Goal: Information Seeking & Learning: Learn about a topic

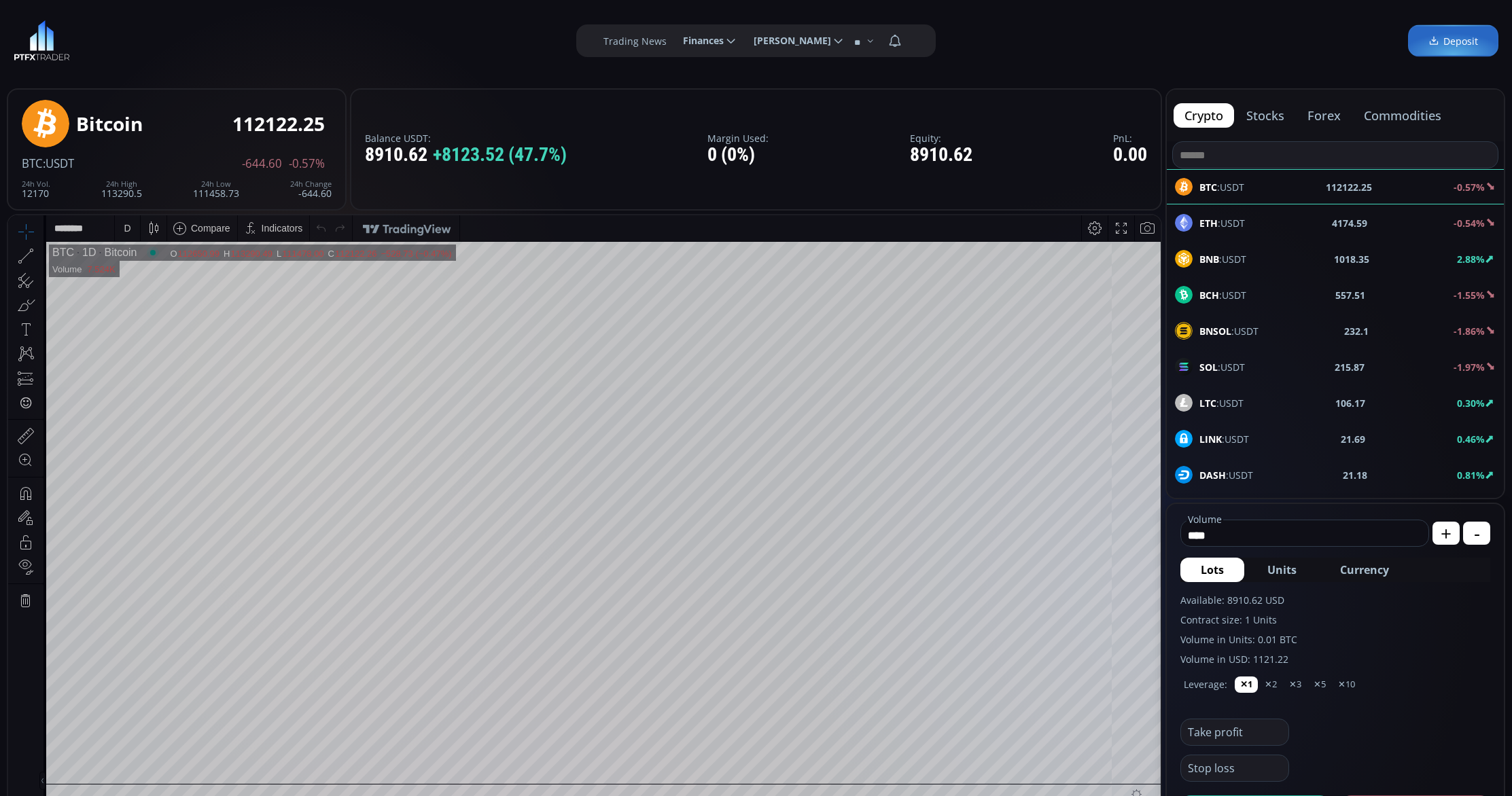
click at [129, 233] on div "D" at bounding box center [127, 228] width 6 height 11
click at [140, 322] on div "15 minutes" at bounding box center [146, 321] width 46 height 11
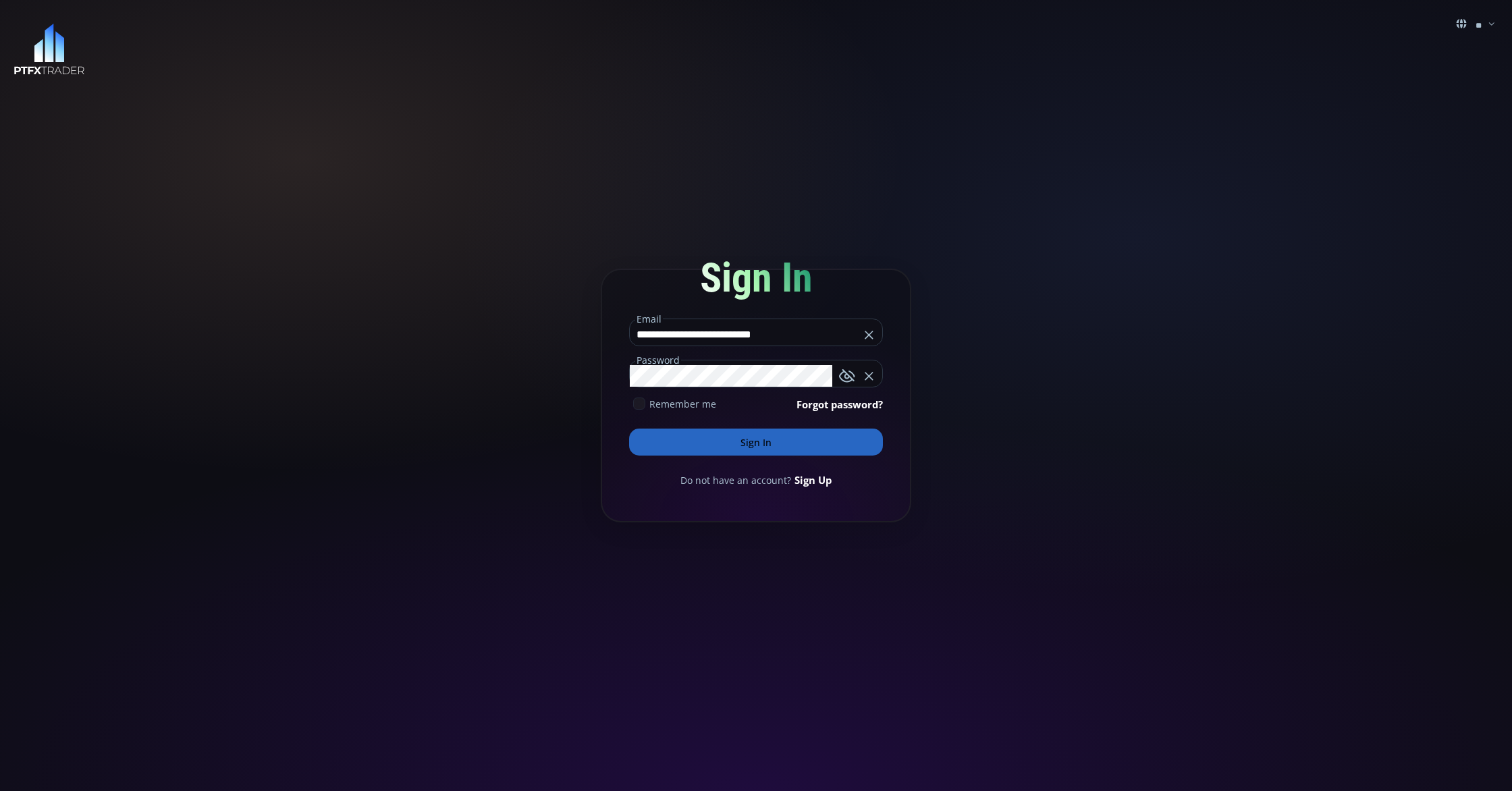
click at [768, 444] on button "Sign In" at bounding box center [756, 442] width 254 height 27
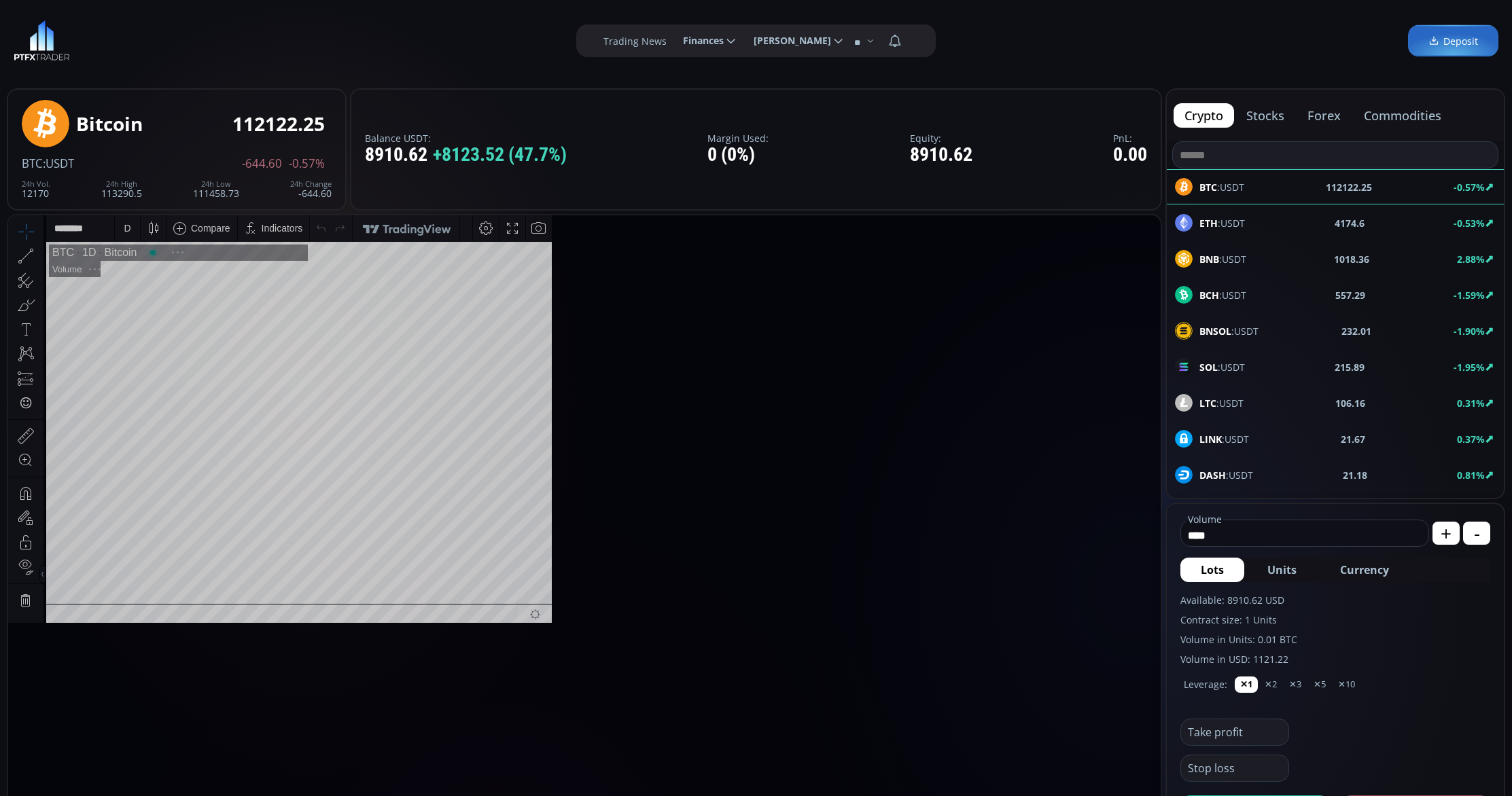
scroll to position [188, 0]
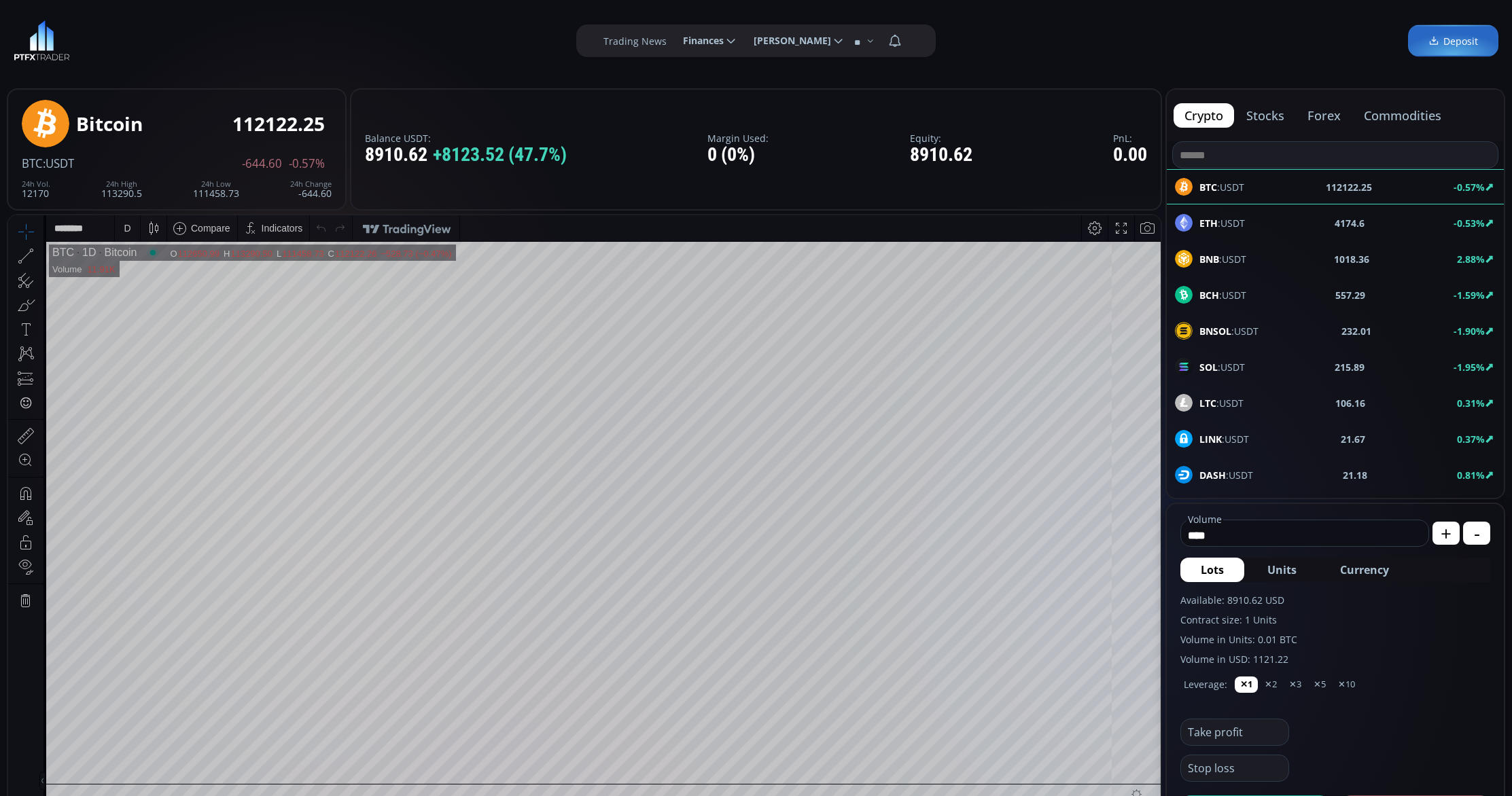
click at [134, 231] on div "D" at bounding box center [127, 228] width 25 height 26
click at [150, 317] on div "15 minutes" at bounding box center [146, 321] width 46 height 11
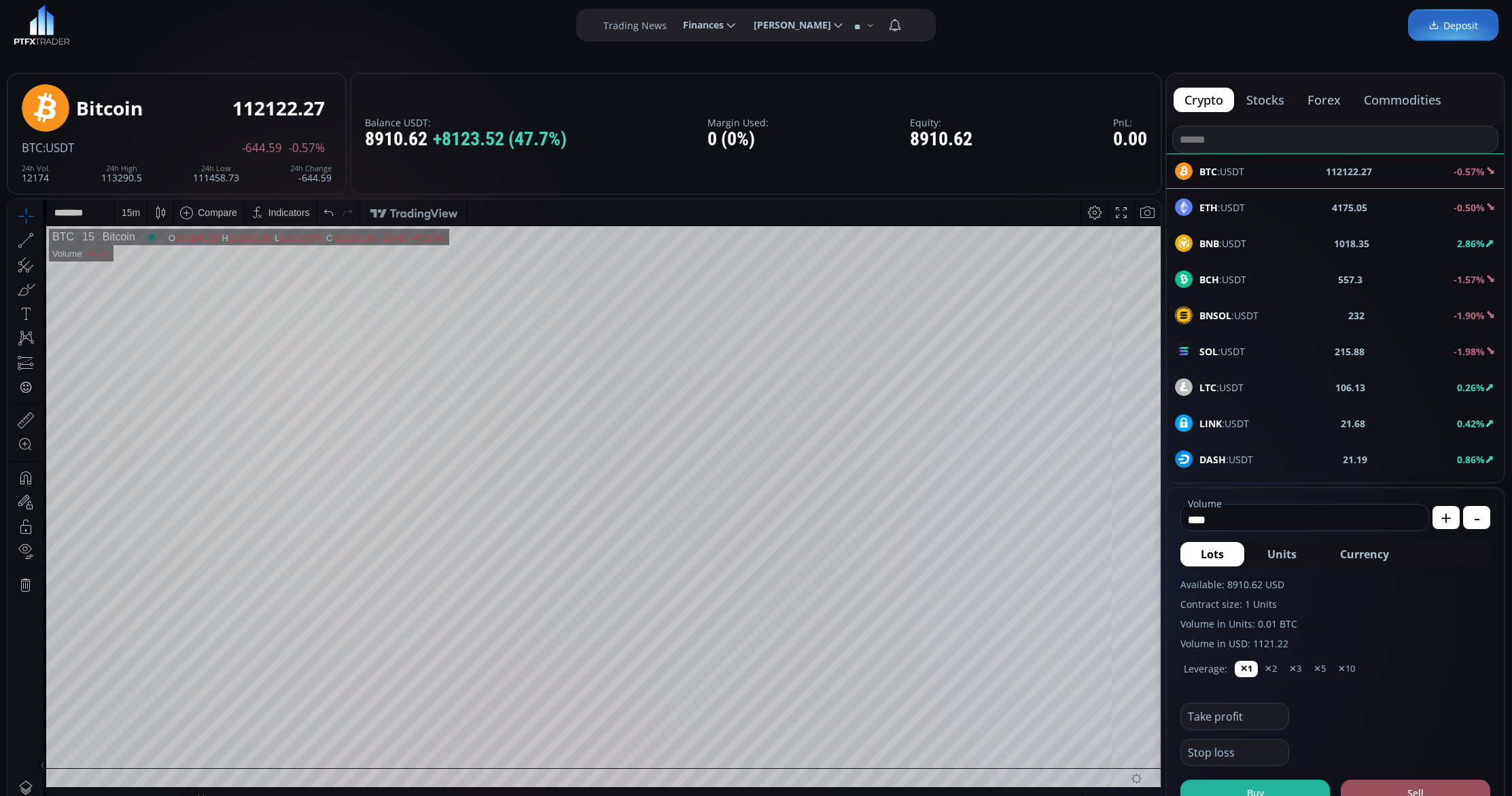
scroll to position [0, 0]
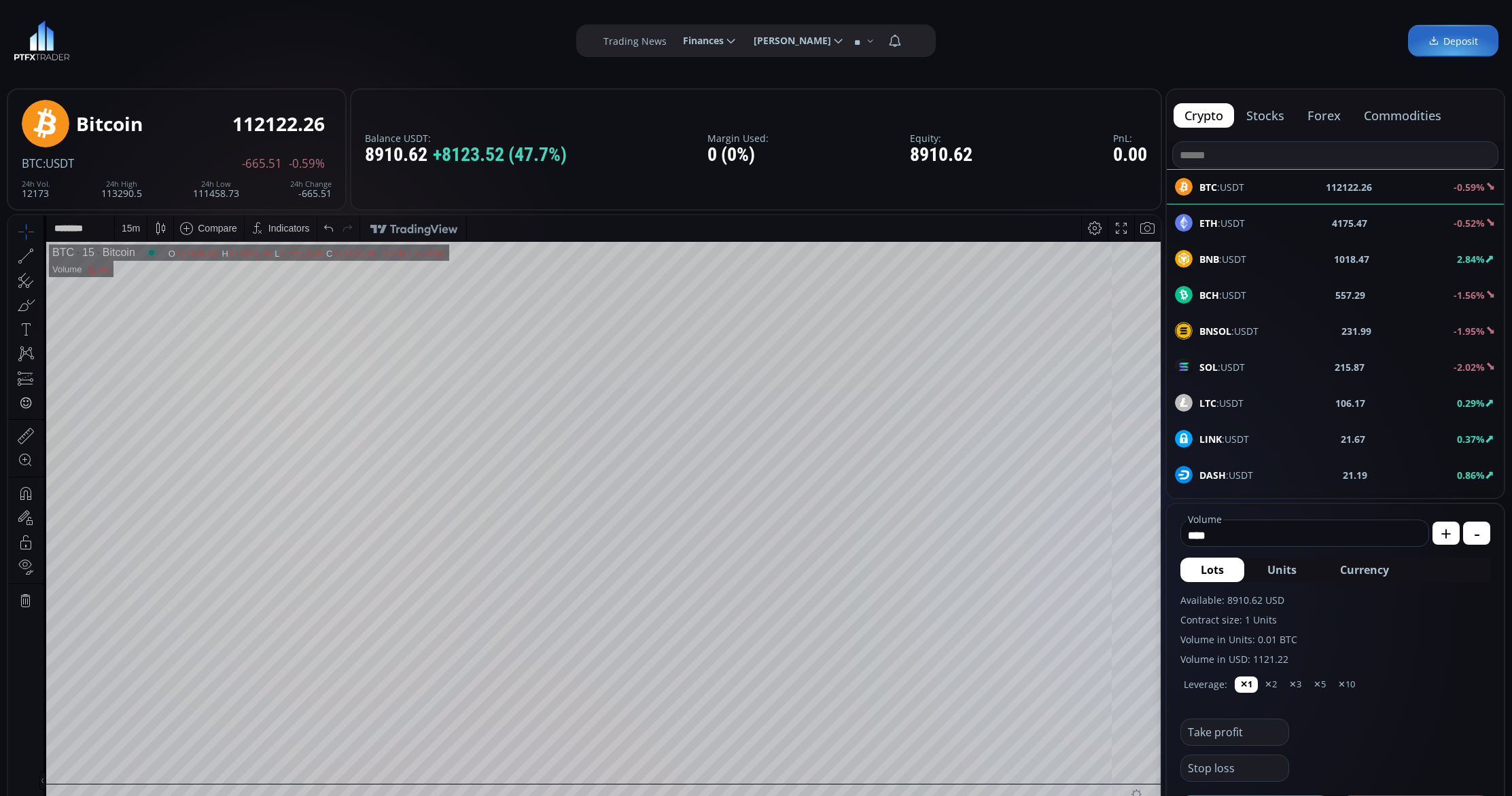
click at [1265, 224] on div "ETH :USDT 4175.47 -0.52%" at bounding box center [1334, 223] width 321 height 18
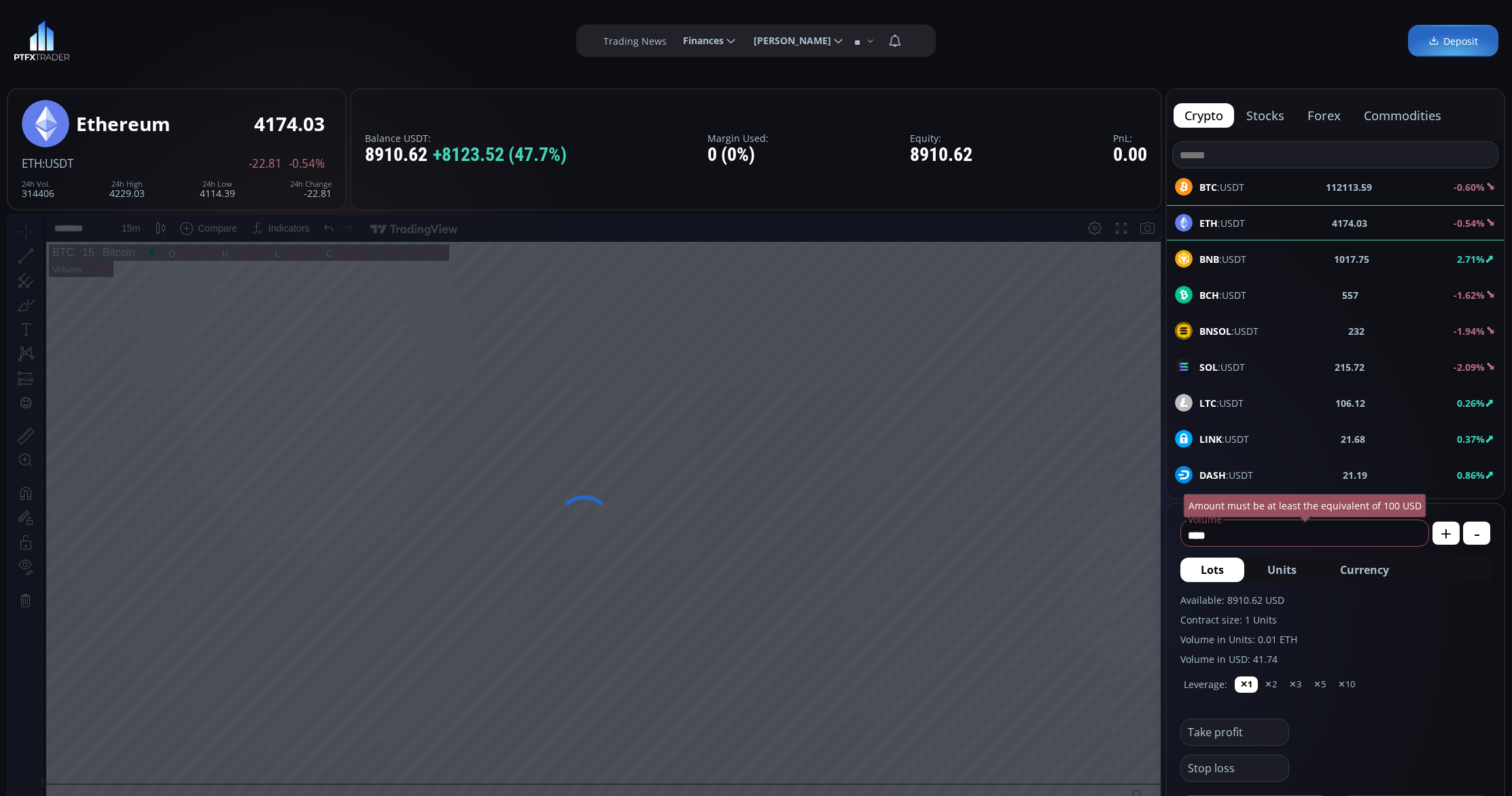
click at [1294, 182] on div "BTC :USDT 112113.59 -0.60%" at bounding box center [1334, 187] width 321 height 18
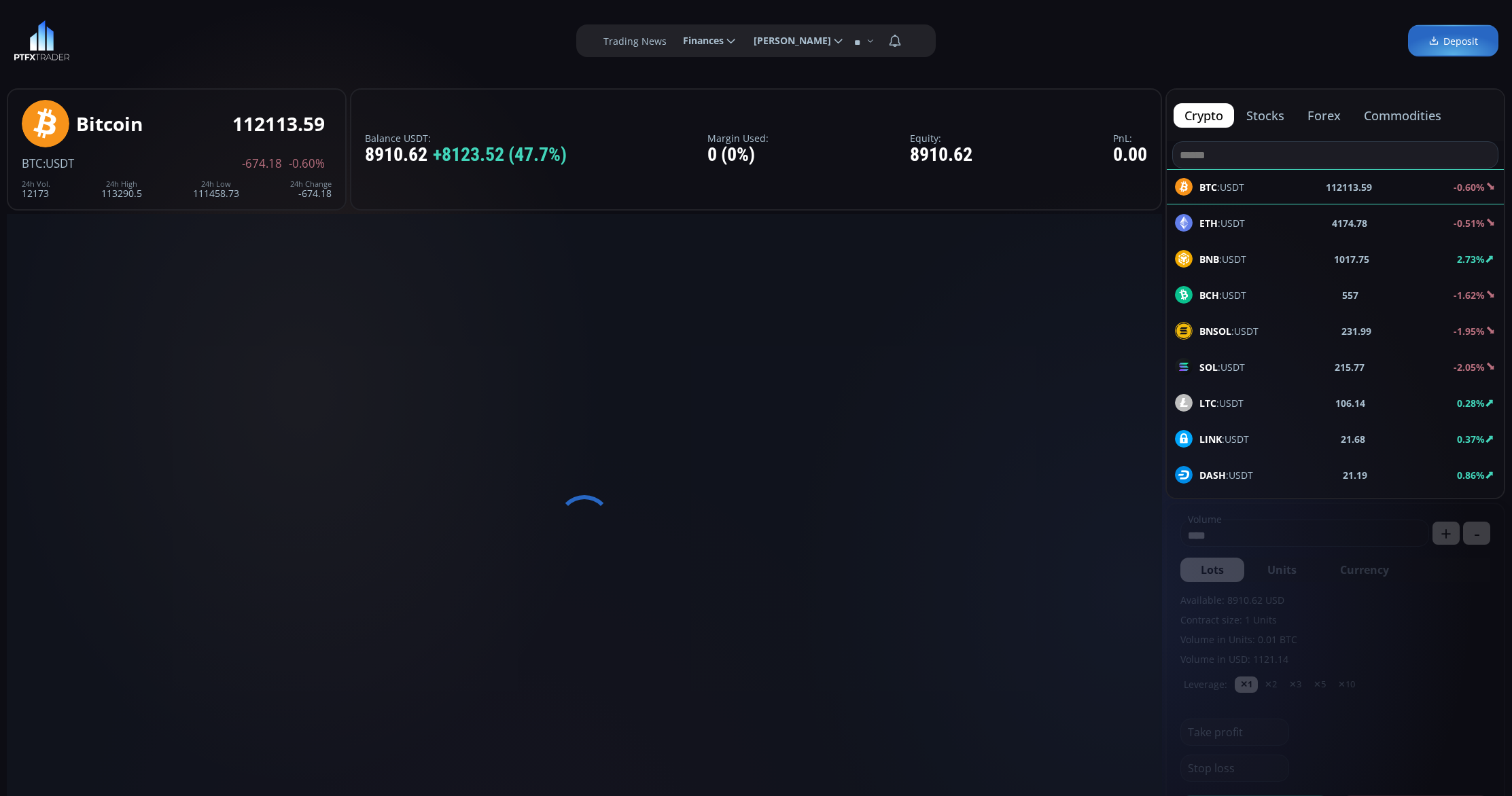
scroll to position [188, 0]
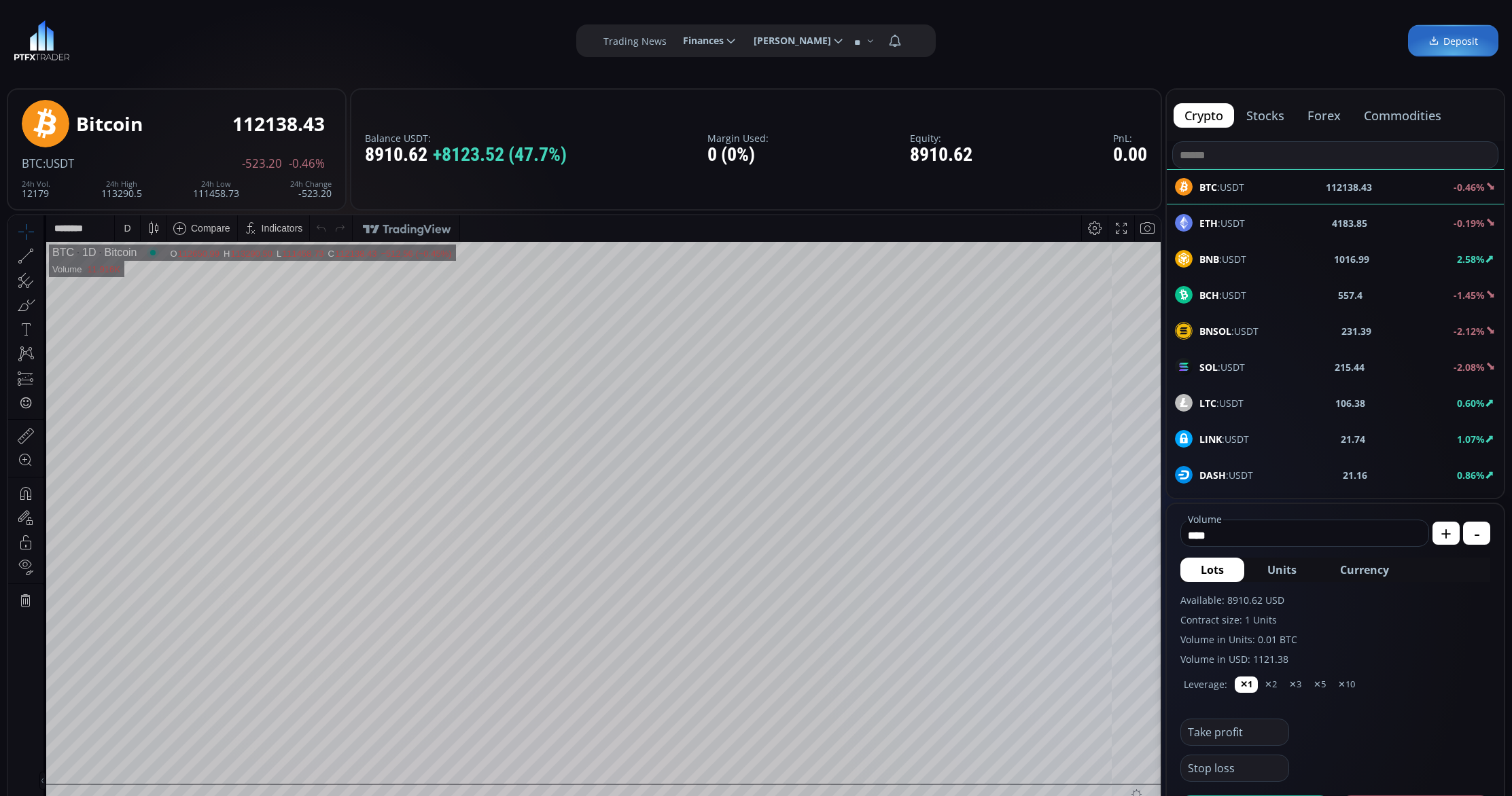
click at [1141, 47] on div "**********" at bounding box center [756, 41] width 1512 height 81
click at [128, 229] on div "D" at bounding box center [127, 228] width 6 height 11
click at [157, 320] on div "15 minutes" at bounding box center [146, 321] width 46 height 11
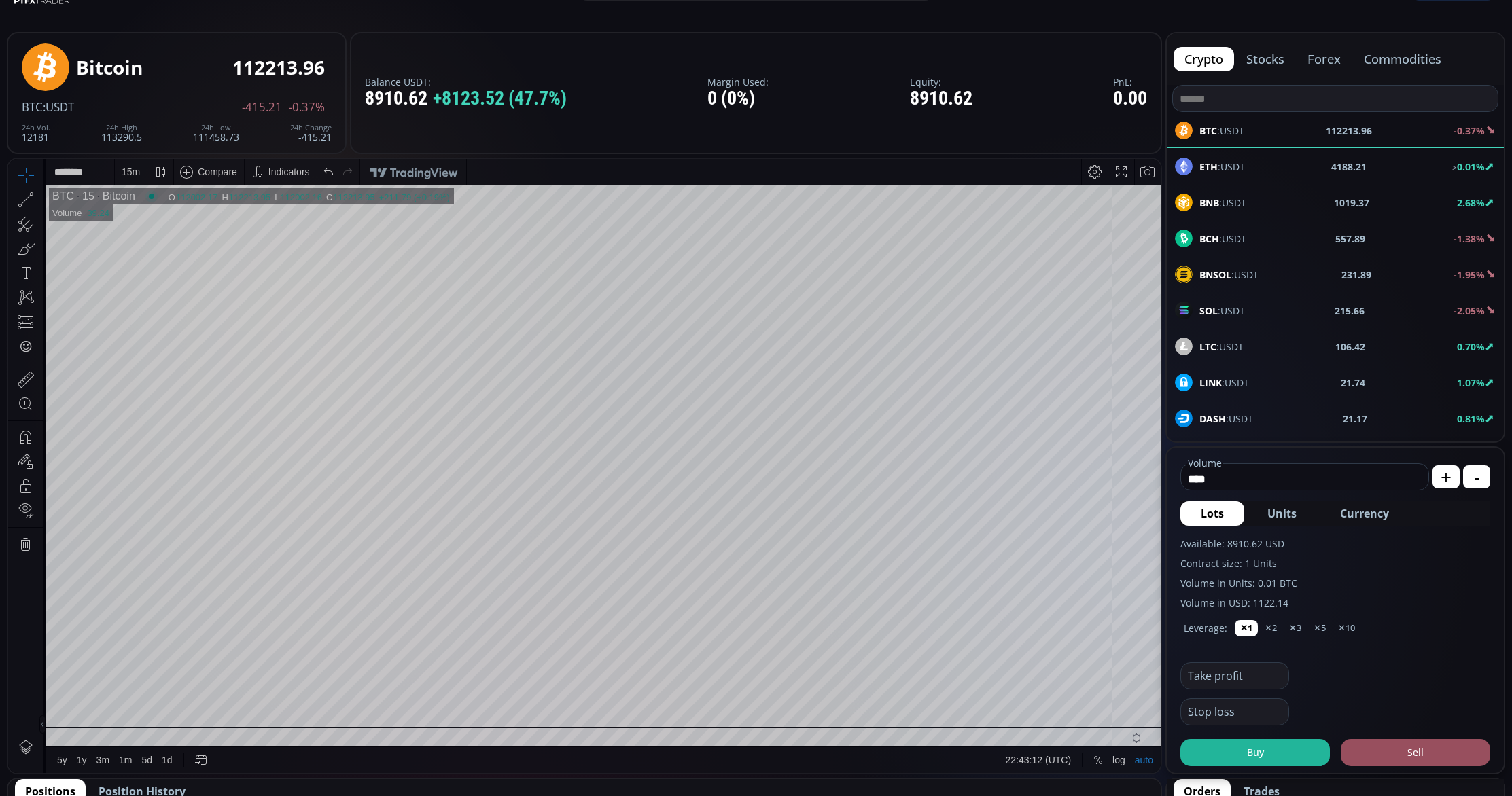
scroll to position [68, 0]
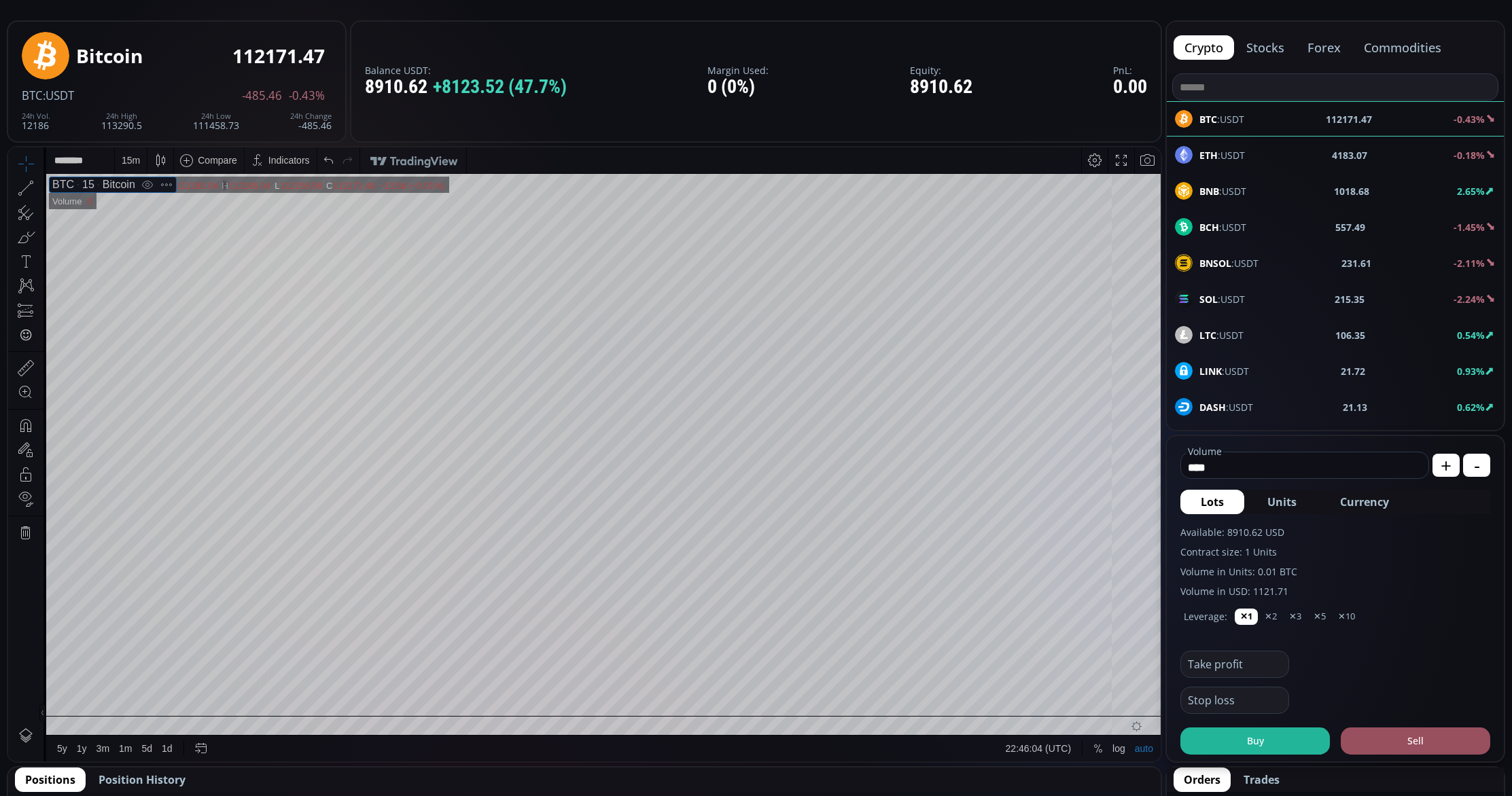
click at [89, 185] on div "15" at bounding box center [84, 184] width 20 height 12
click at [140, 161] on div "15 m" at bounding box center [130, 161] width 32 height 26
click at [140, 211] on div "1 minute" at bounding box center [141, 209] width 37 height 11
click at [127, 159] on div "1 m" at bounding box center [128, 160] width 13 height 11
click at [136, 322] on div "1 hour" at bounding box center [136, 321] width 27 height 11
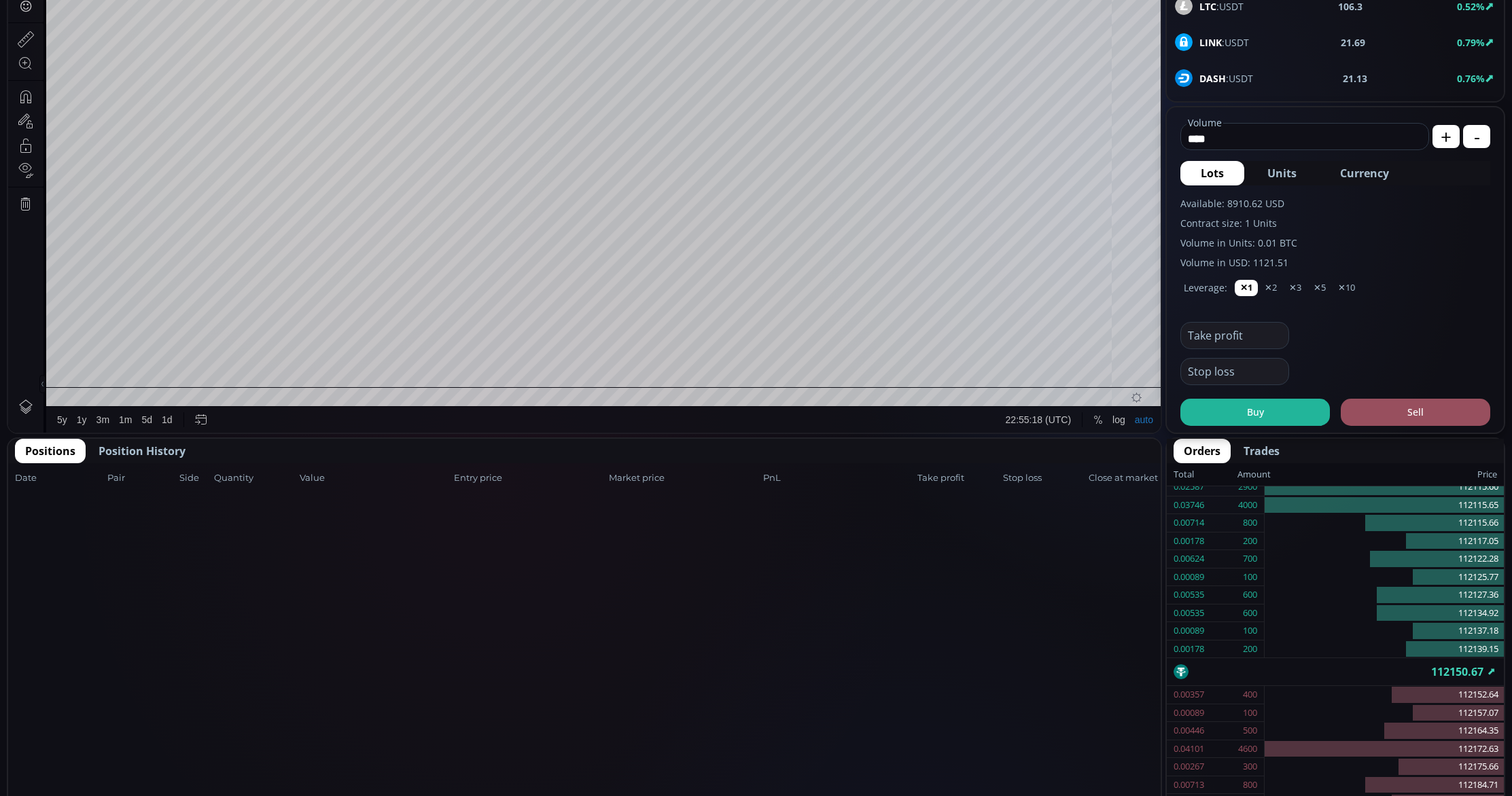
scroll to position [398, 0]
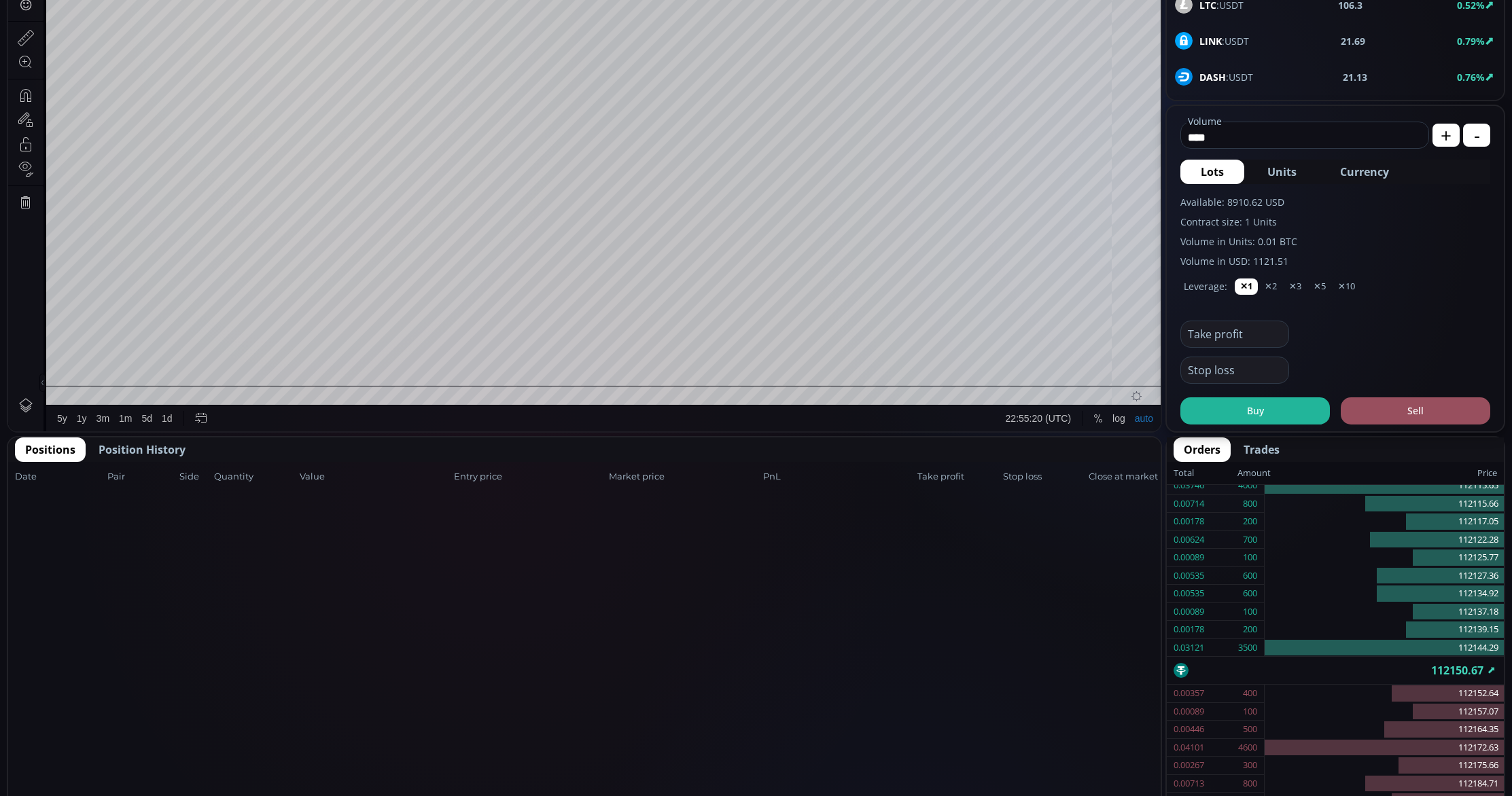
click at [140, 450] on span "Position History" at bounding box center [141, 450] width 87 height 16
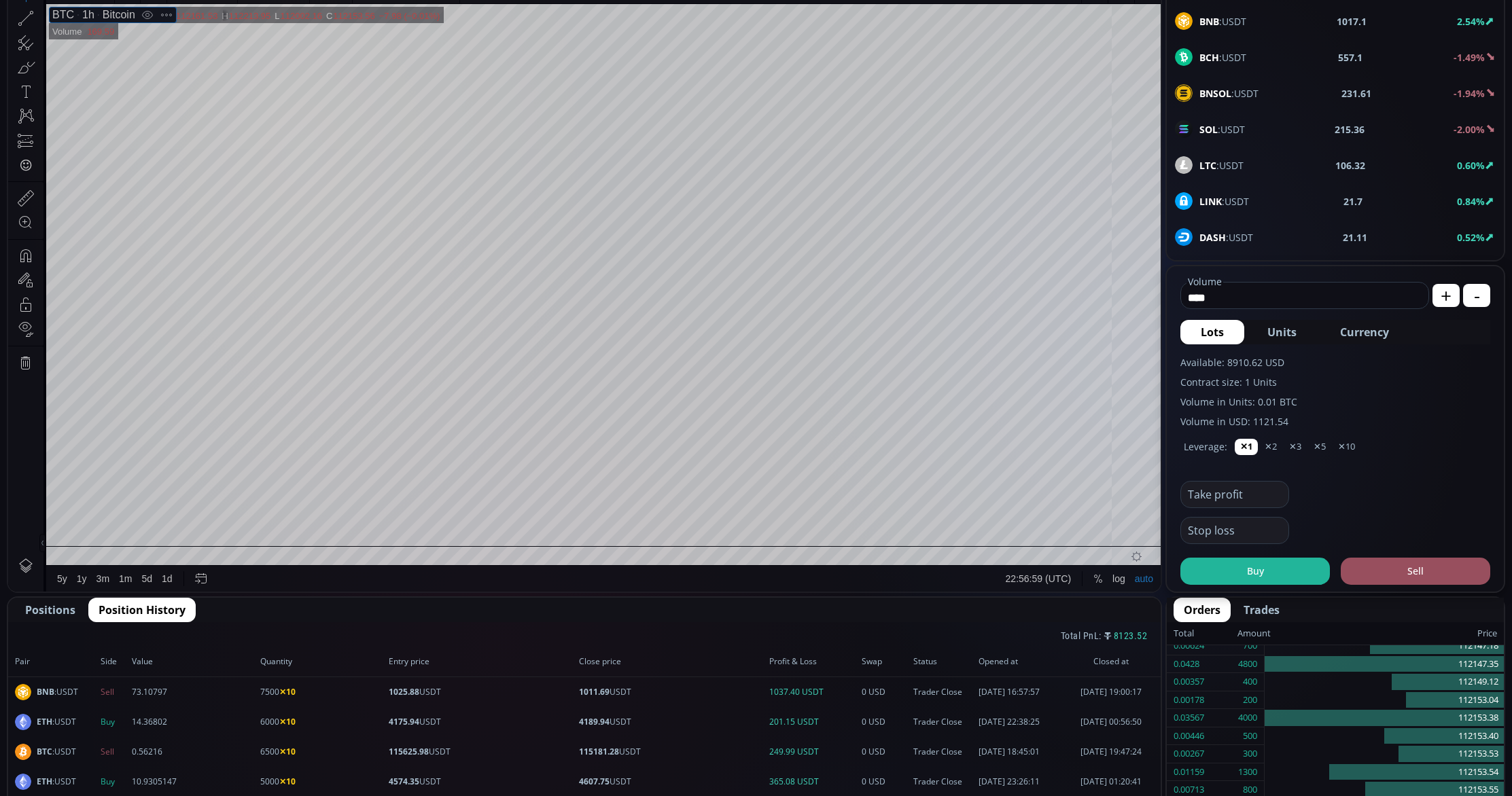
scroll to position [244, 0]
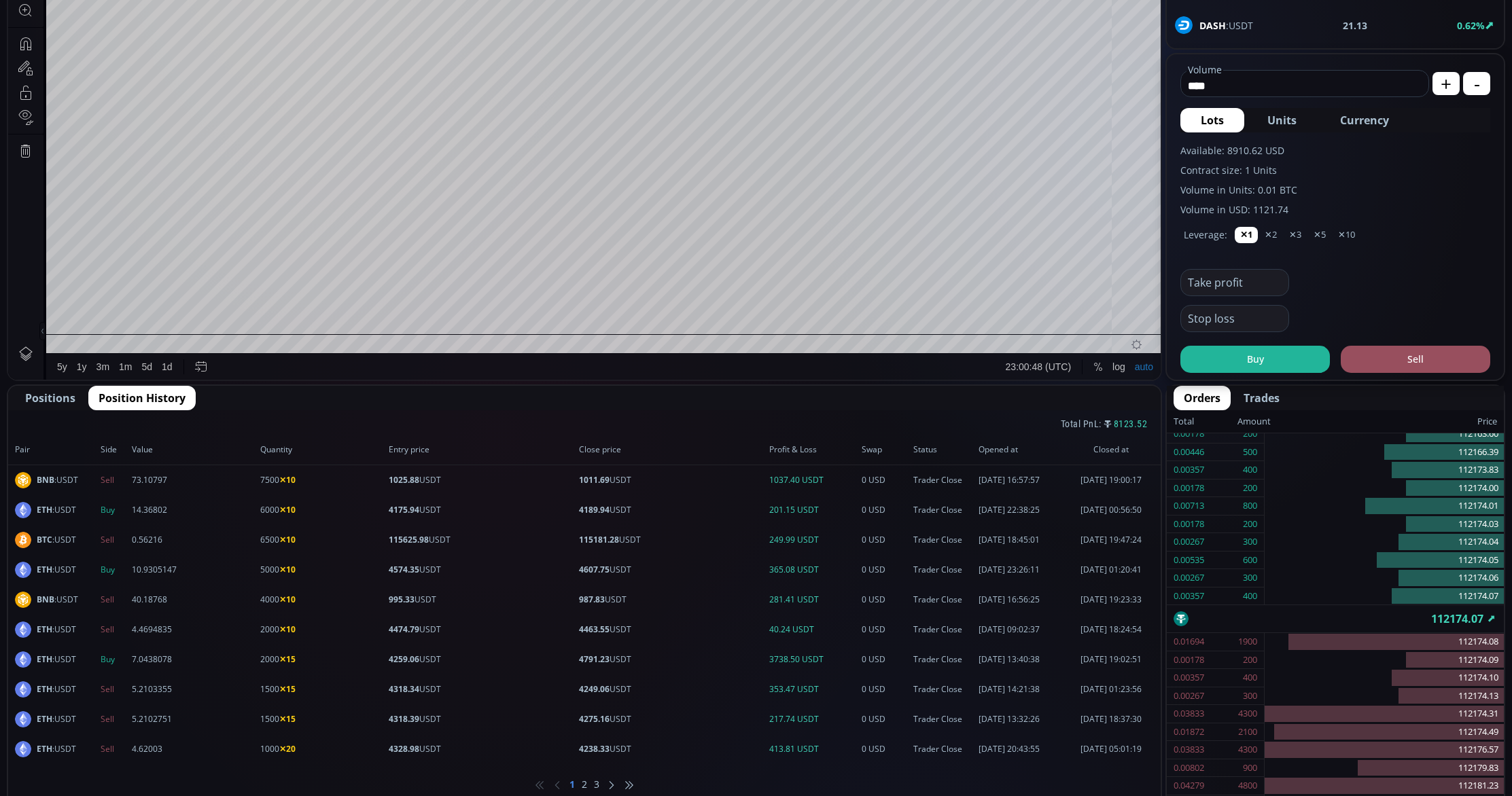
scroll to position [506, 0]
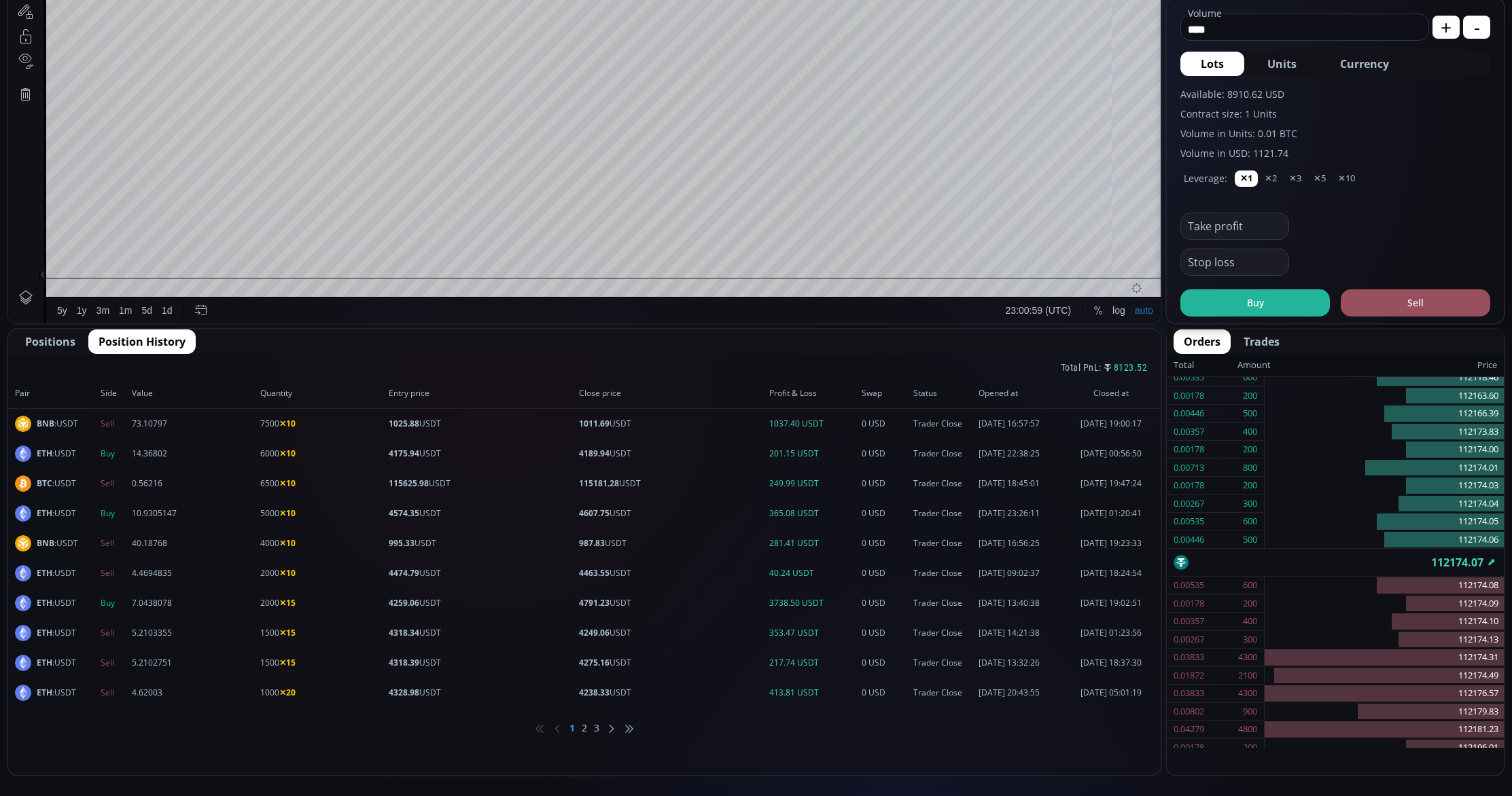
click at [584, 728] on li "2" at bounding box center [584, 728] width 6 height 14
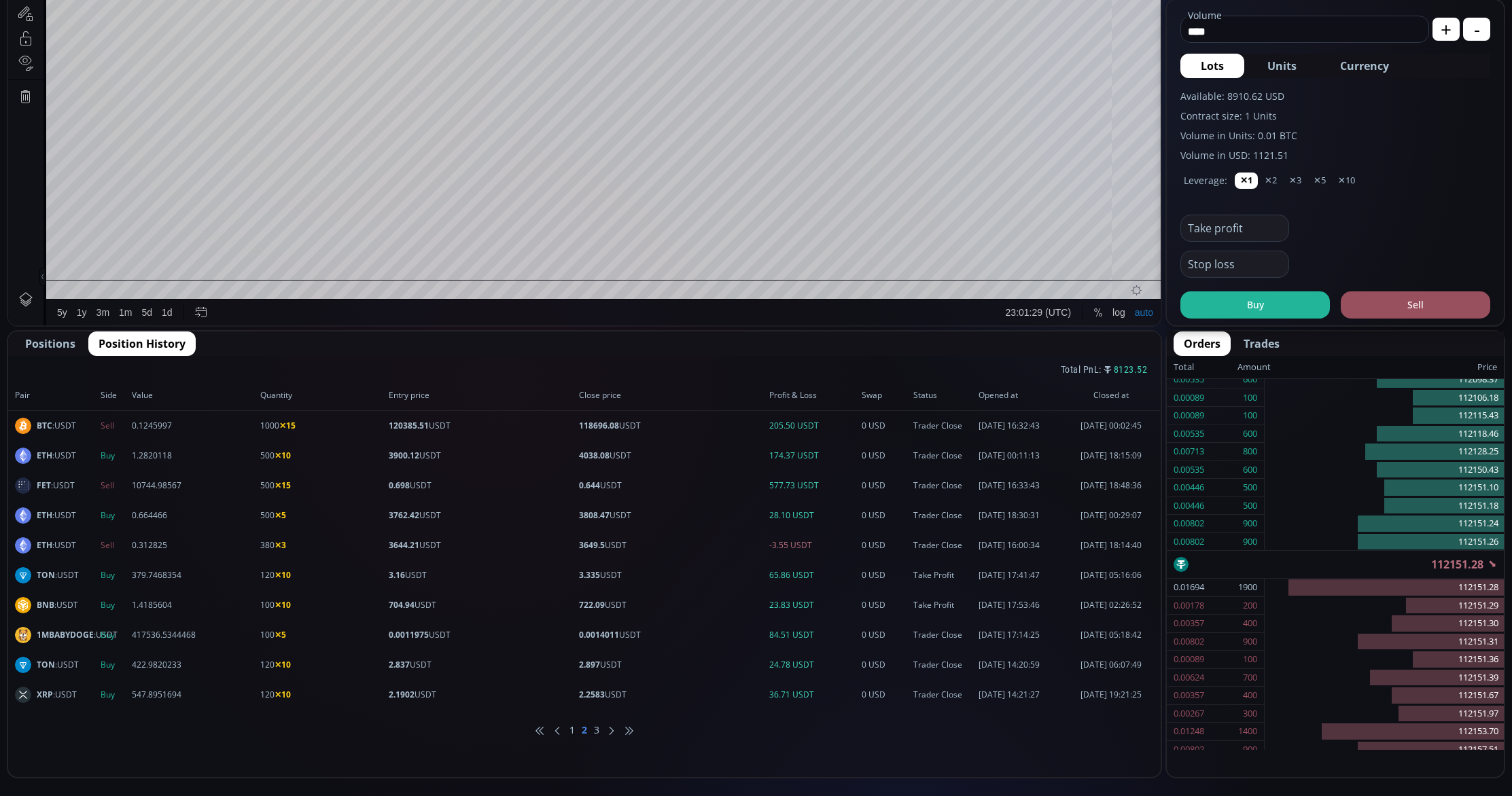
scroll to position [503, 0]
click at [570, 732] on li "1" at bounding box center [572, 730] width 6 height 14
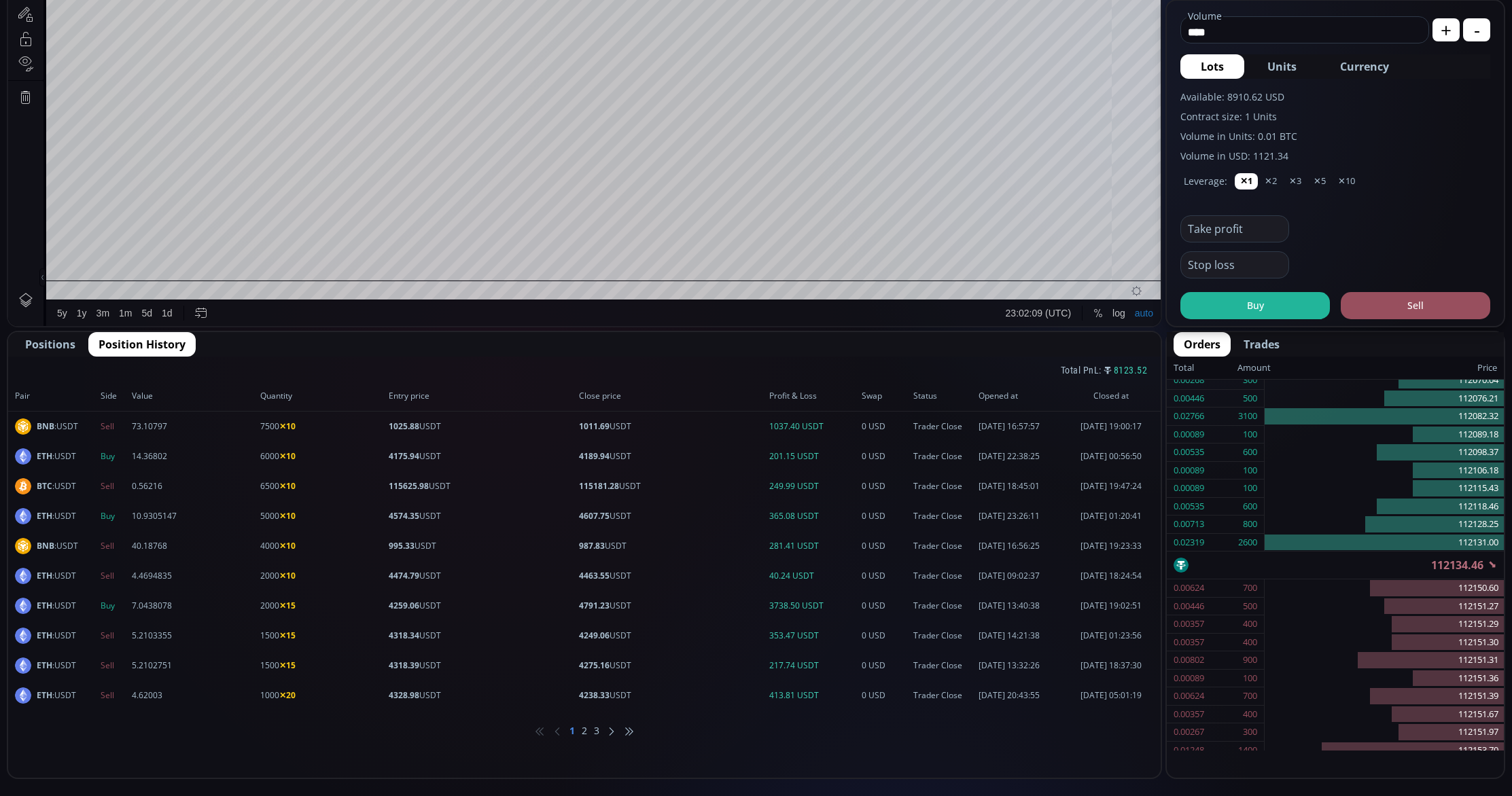
click at [586, 733] on li "2" at bounding box center [584, 730] width 6 height 14
click at [597, 732] on li "3" at bounding box center [597, 730] width 6 height 14
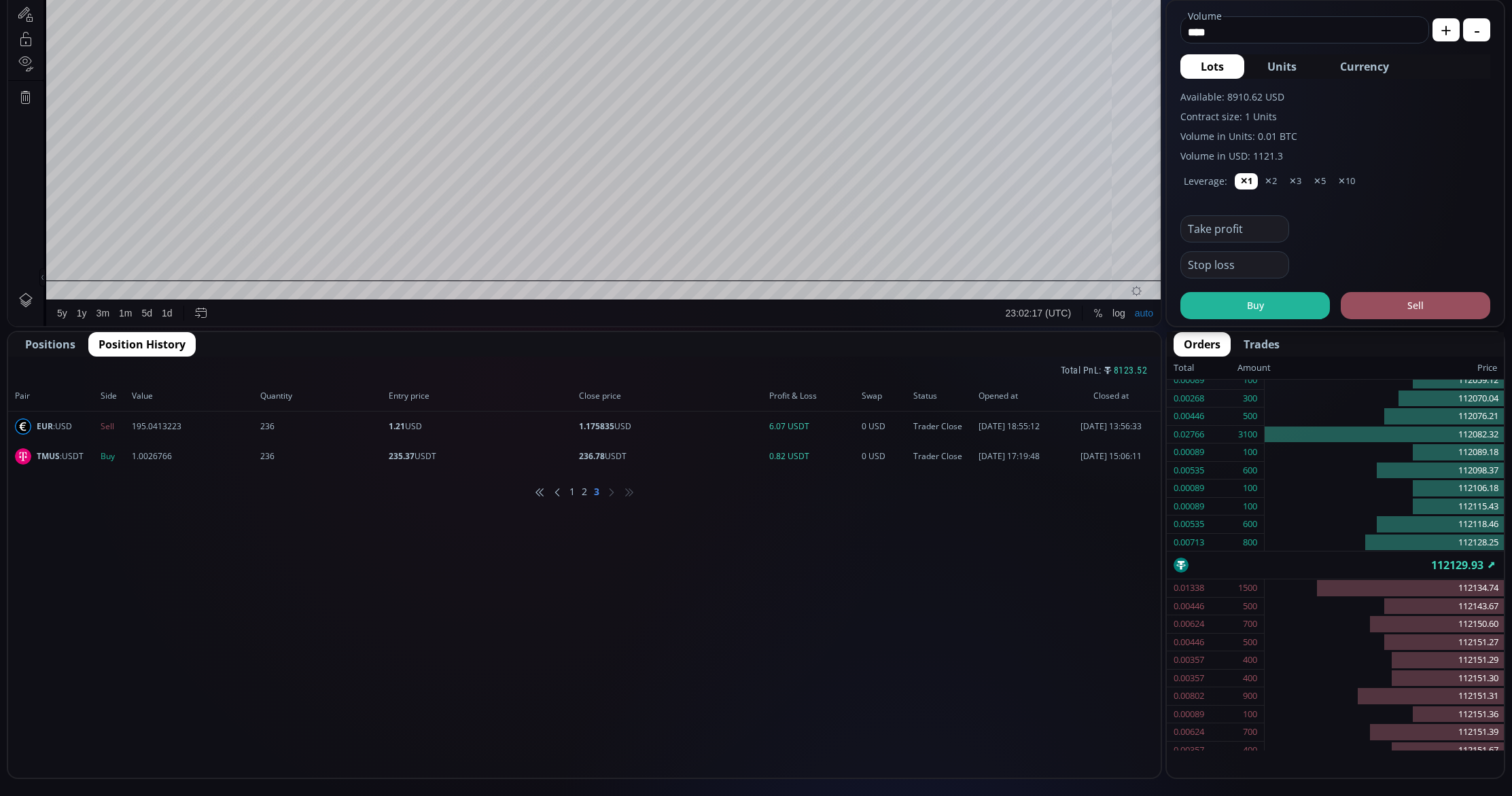
click at [572, 492] on li "1" at bounding box center [572, 492] width 6 height 14
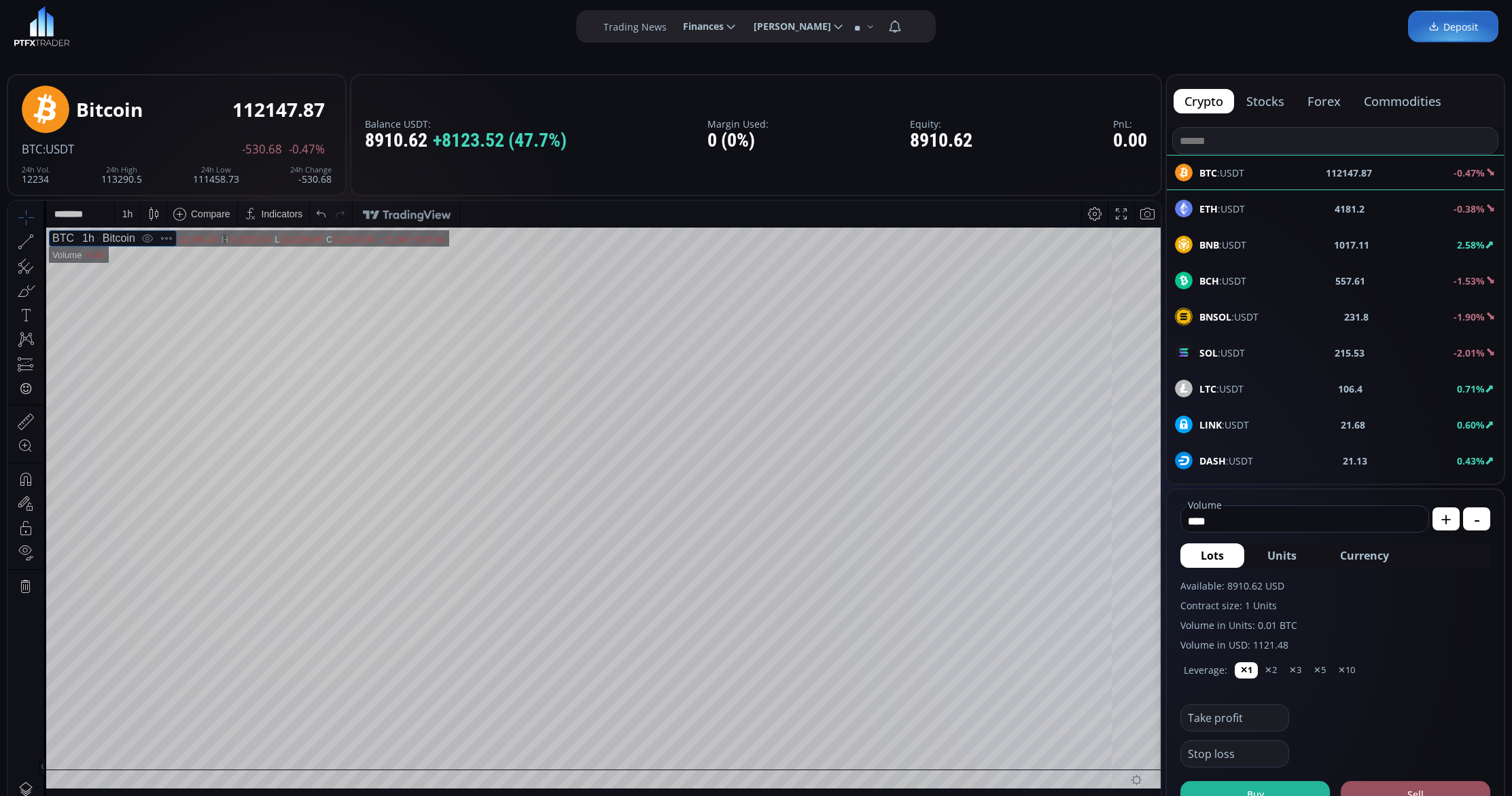
scroll to position [14, 0]
click at [1270, 244] on div "BNB :USDT 1017.01 2.55%" at bounding box center [1334, 245] width 321 height 18
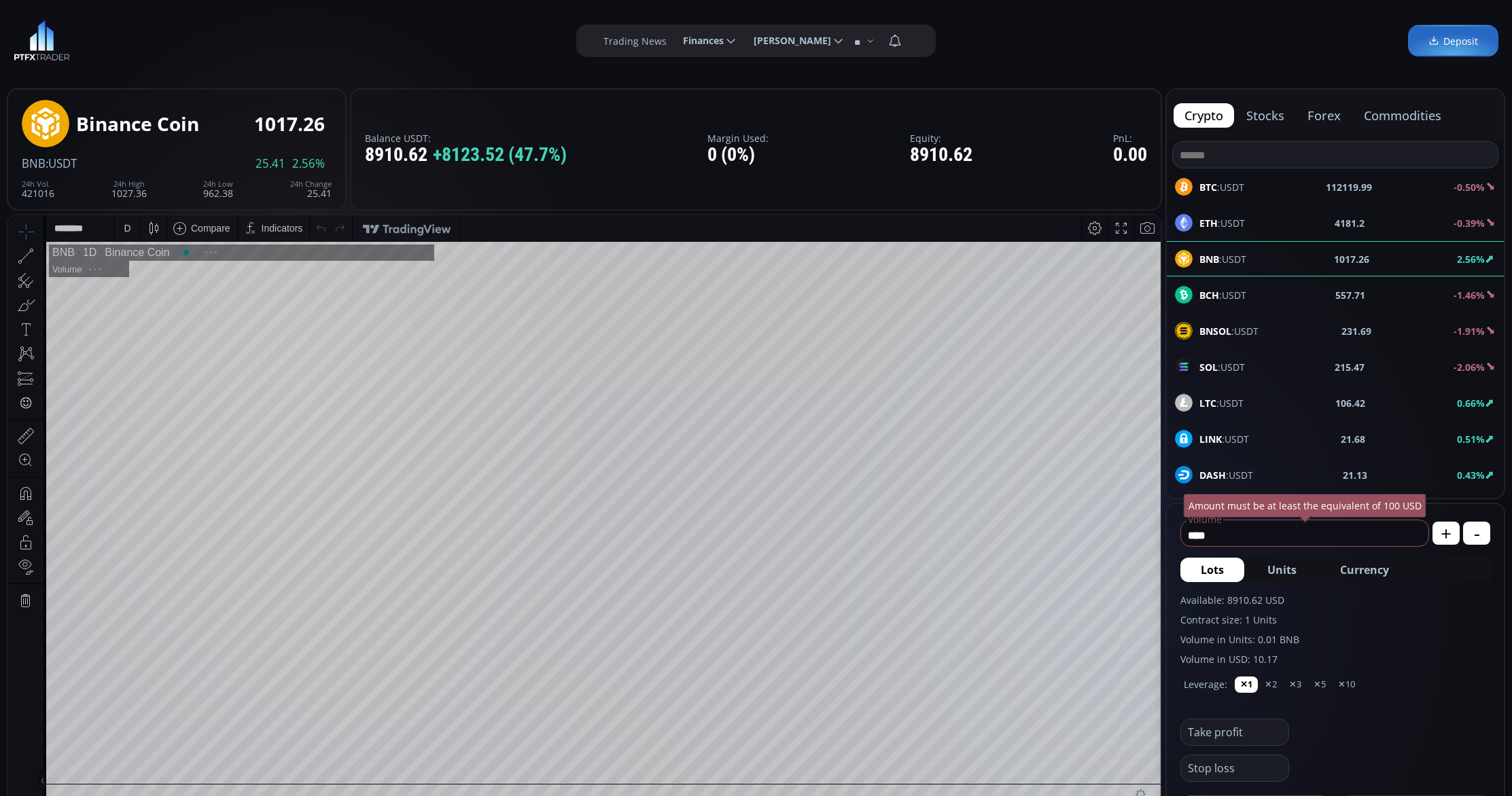
scroll to position [188, 0]
click at [1230, 189] on span "BTC :USDT" at bounding box center [1221, 187] width 45 height 15
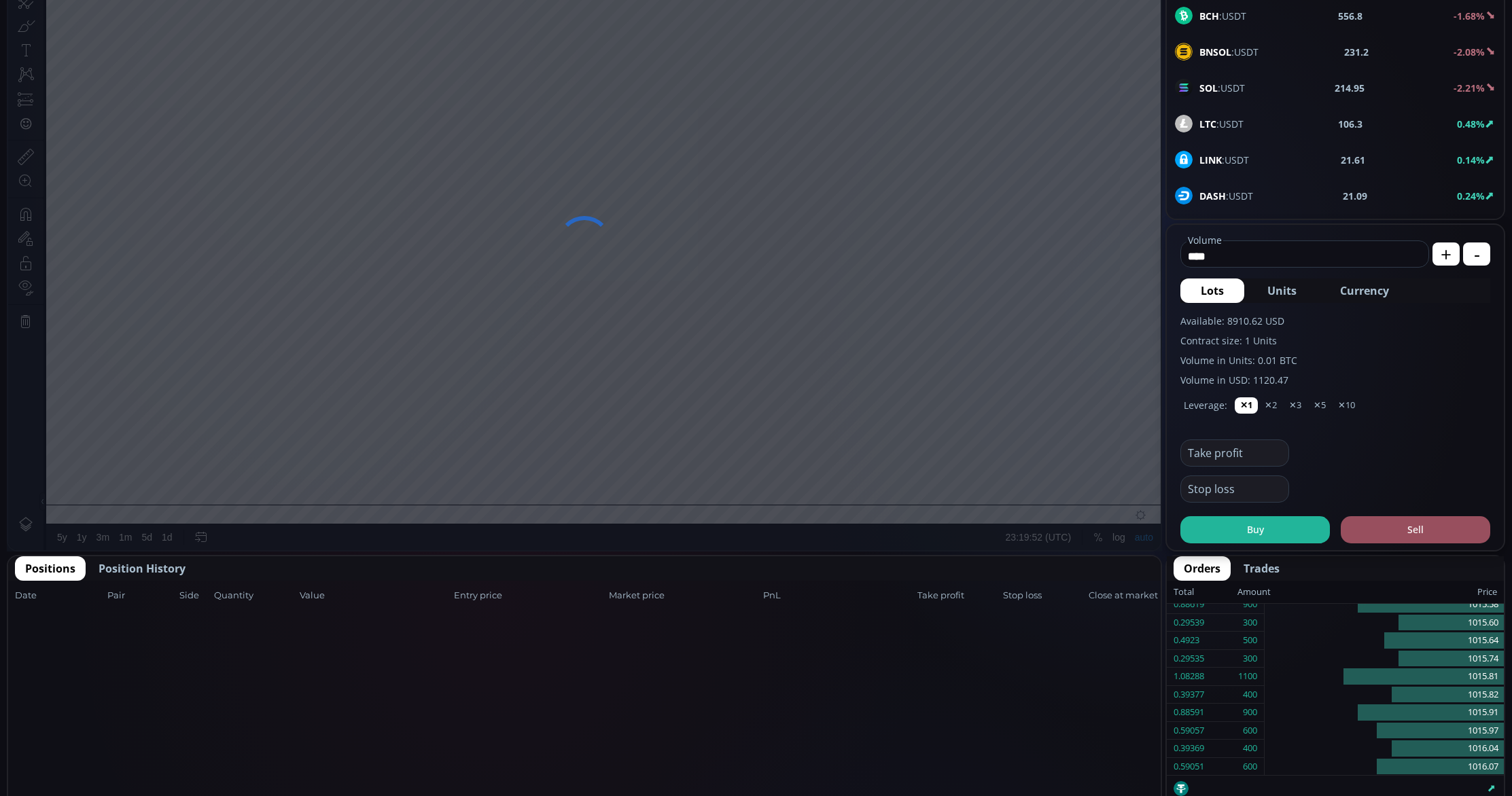
scroll to position [282, 0]
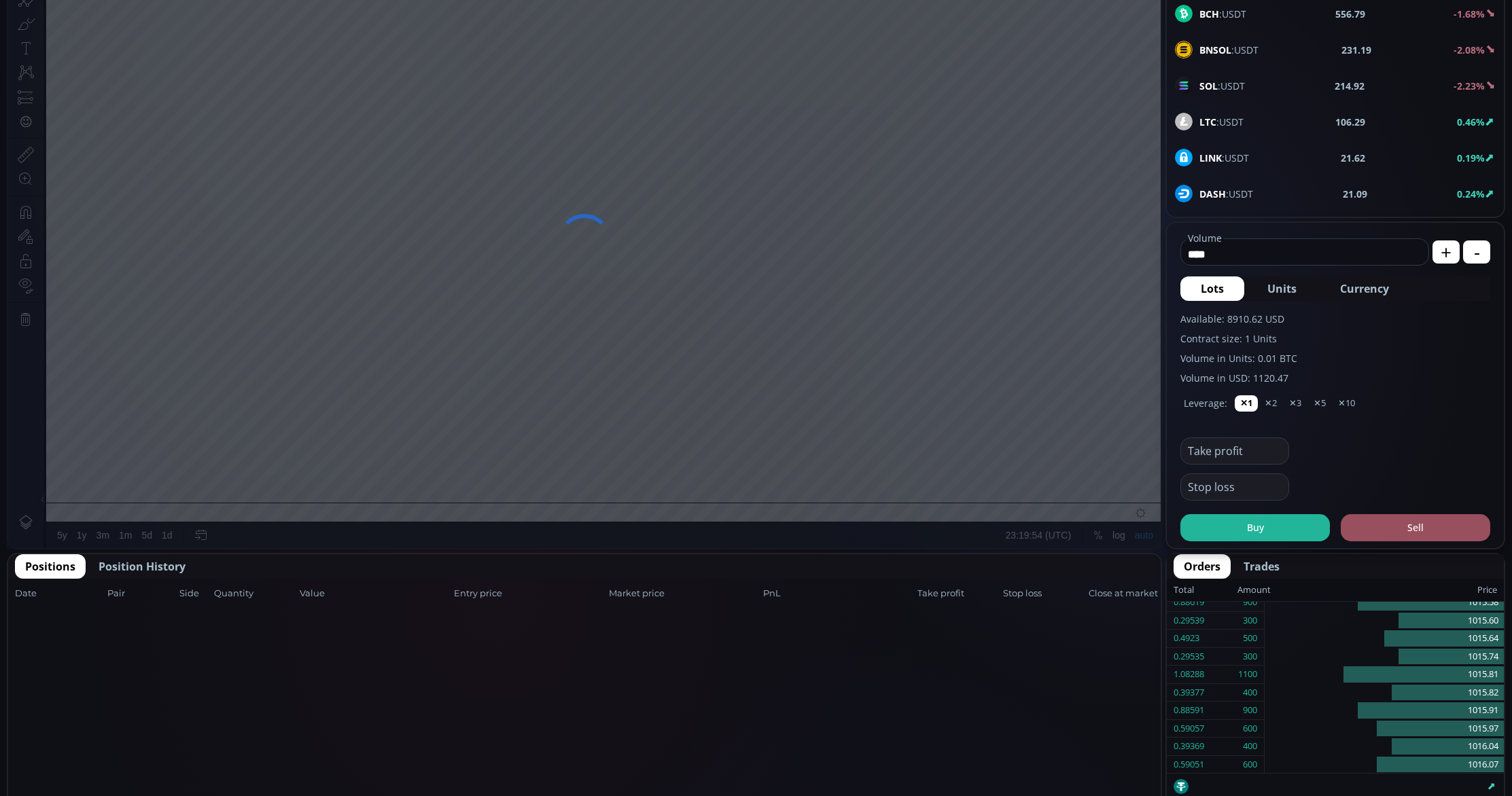
click at [142, 565] on span "Position History" at bounding box center [141, 566] width 87 height 16
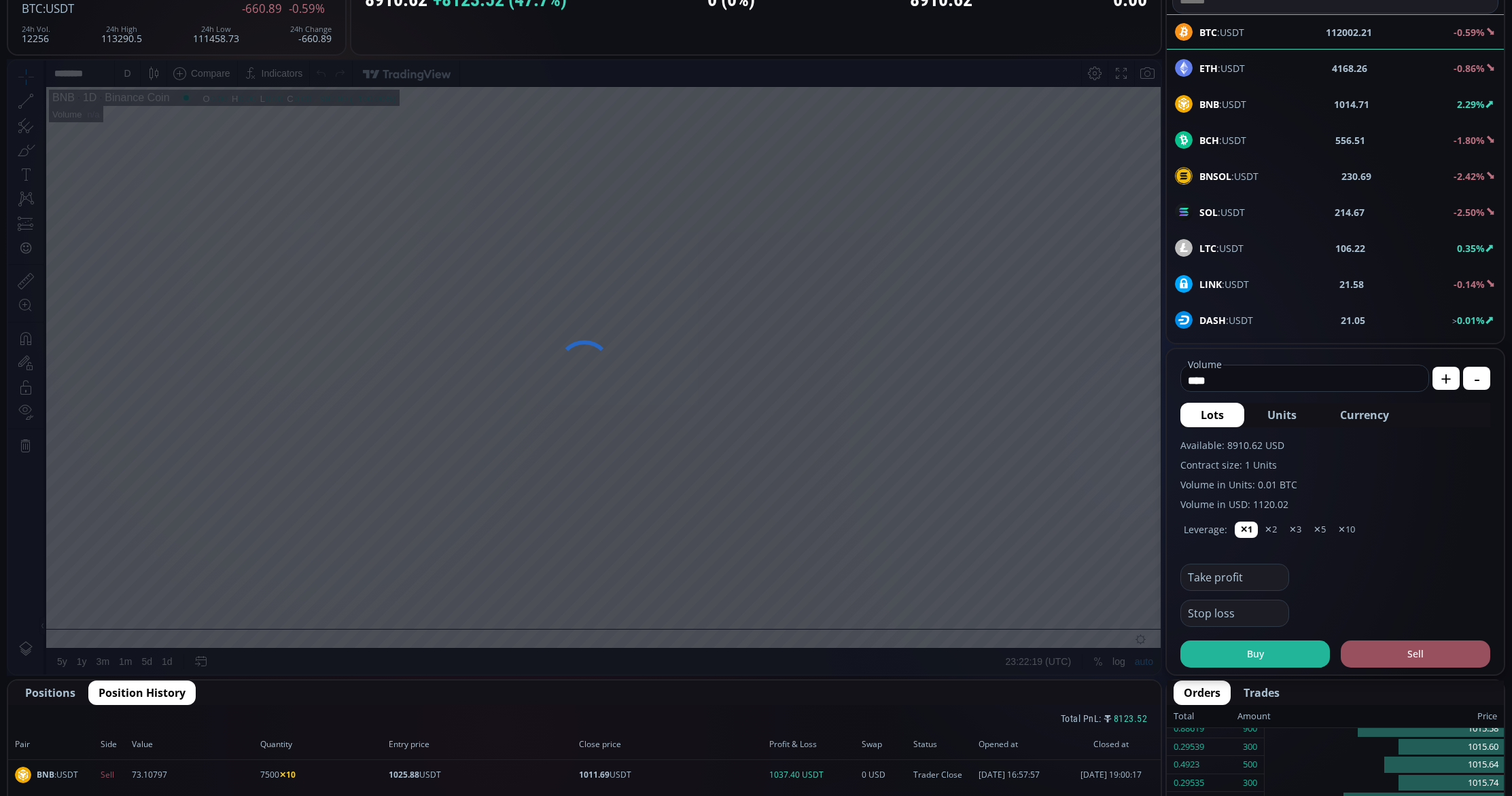
scroll to position [0, 0]
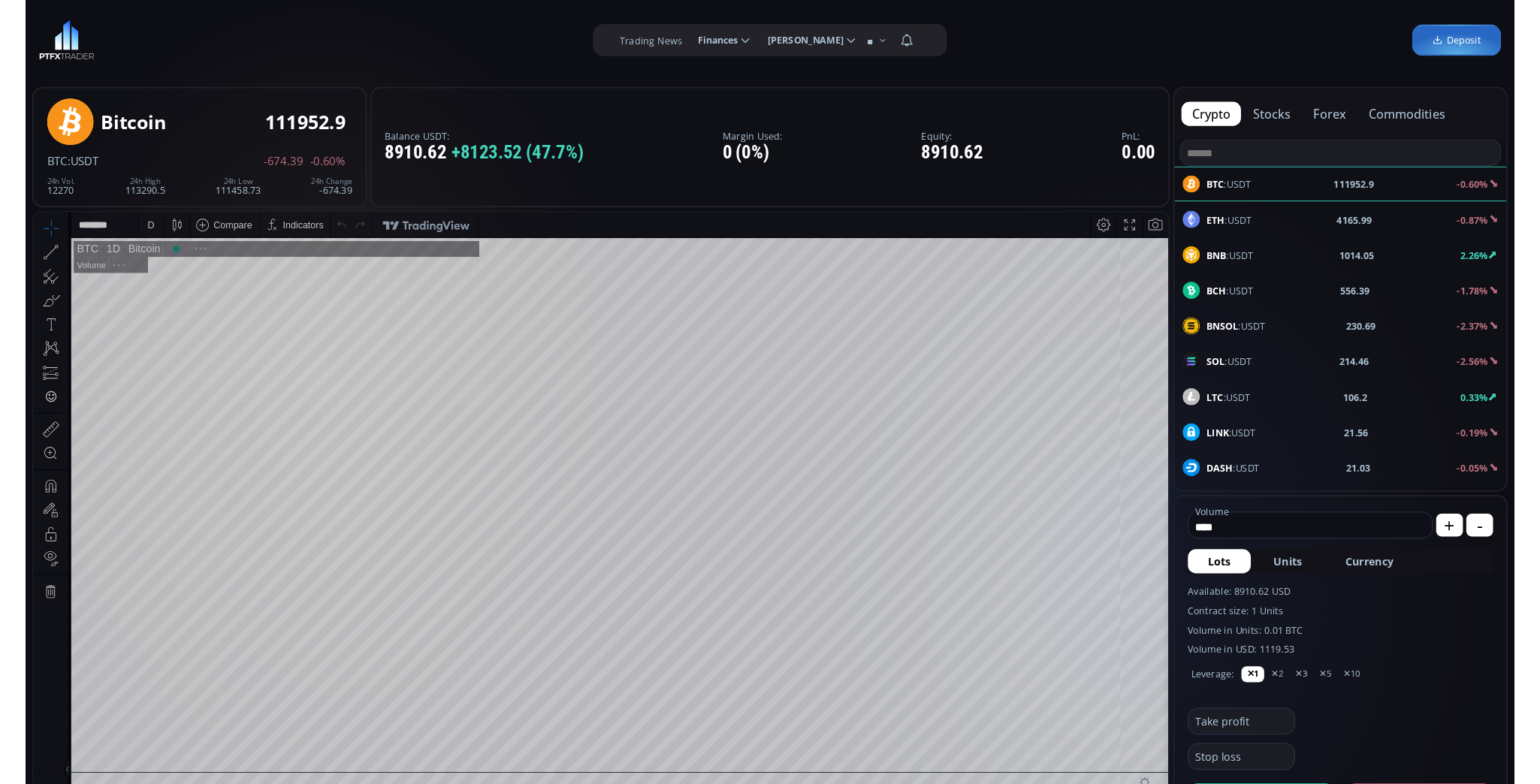
scroll to position [208, 0]
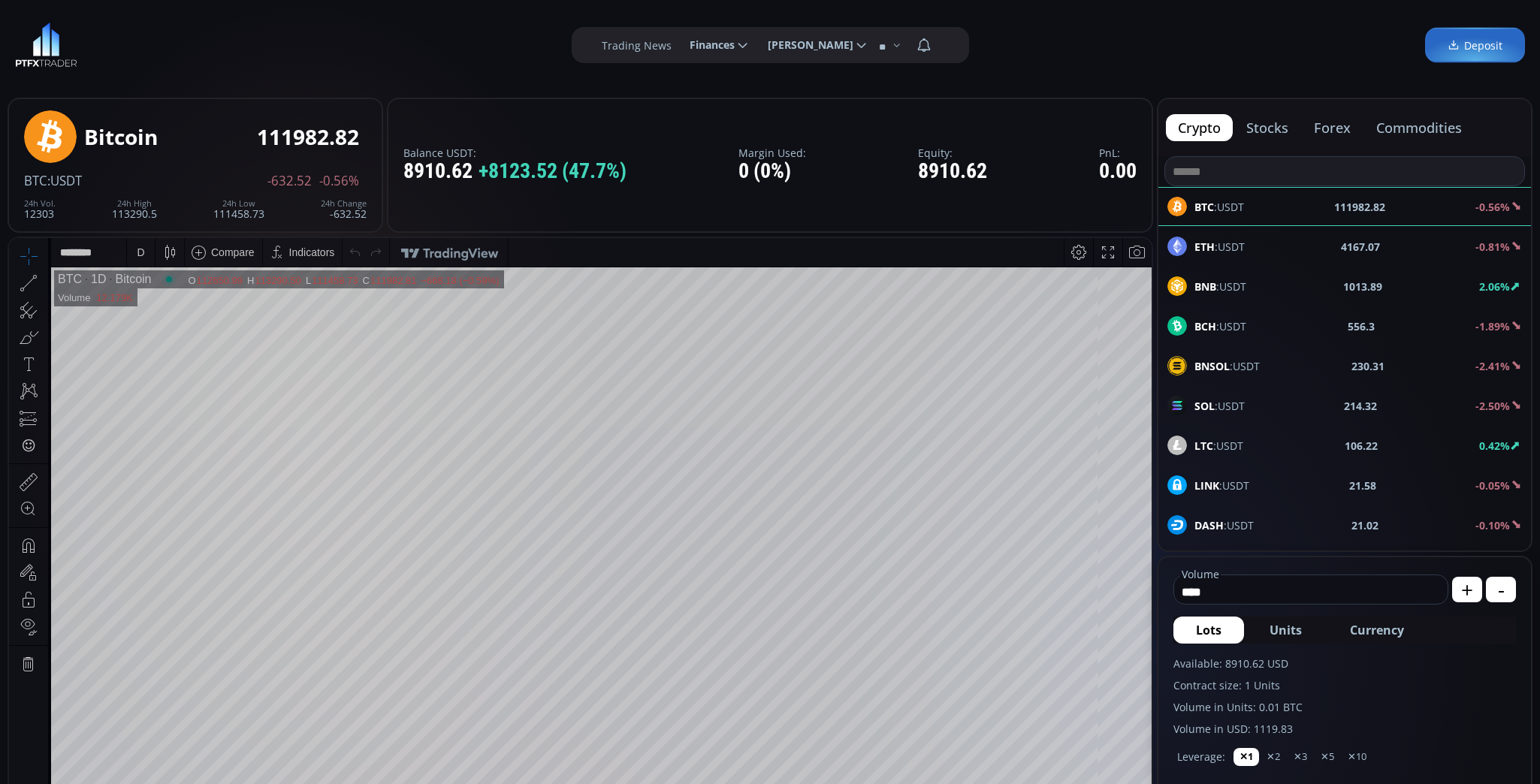
click at [1217, 245] on span "ETH :USDT" at bounding box center [1220, 247] width 50 height 16
